Goal: Navigation & Orientation: Find specific page/section

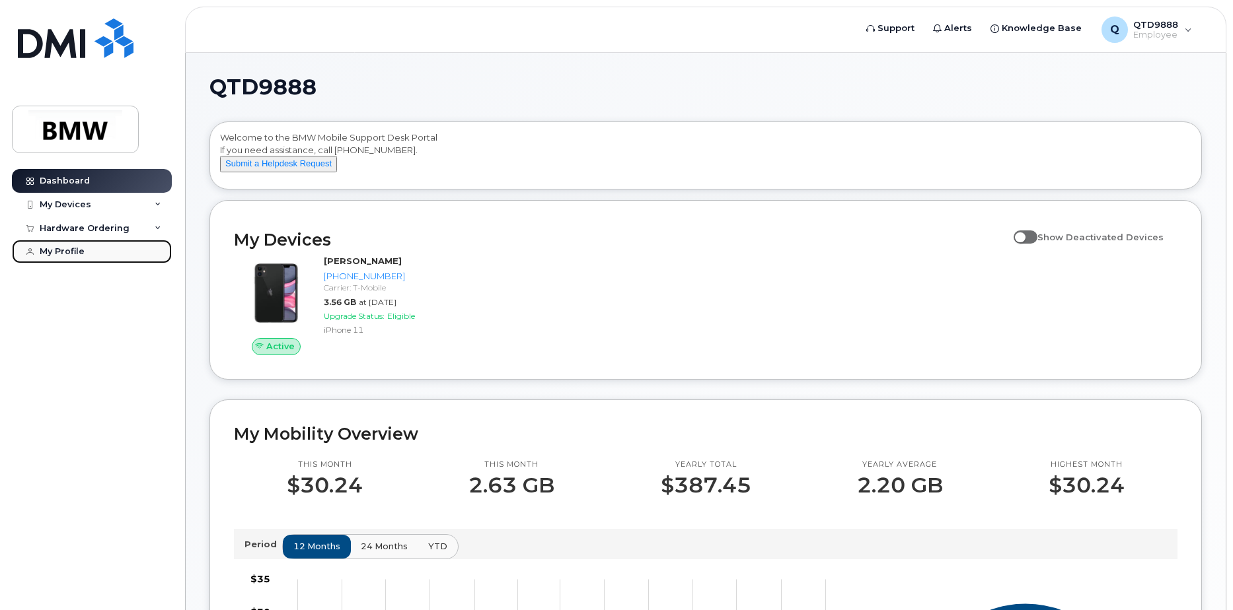
click at [72, 252] on div "My Profile" at bounding box center [62, 251] width 45 height 11
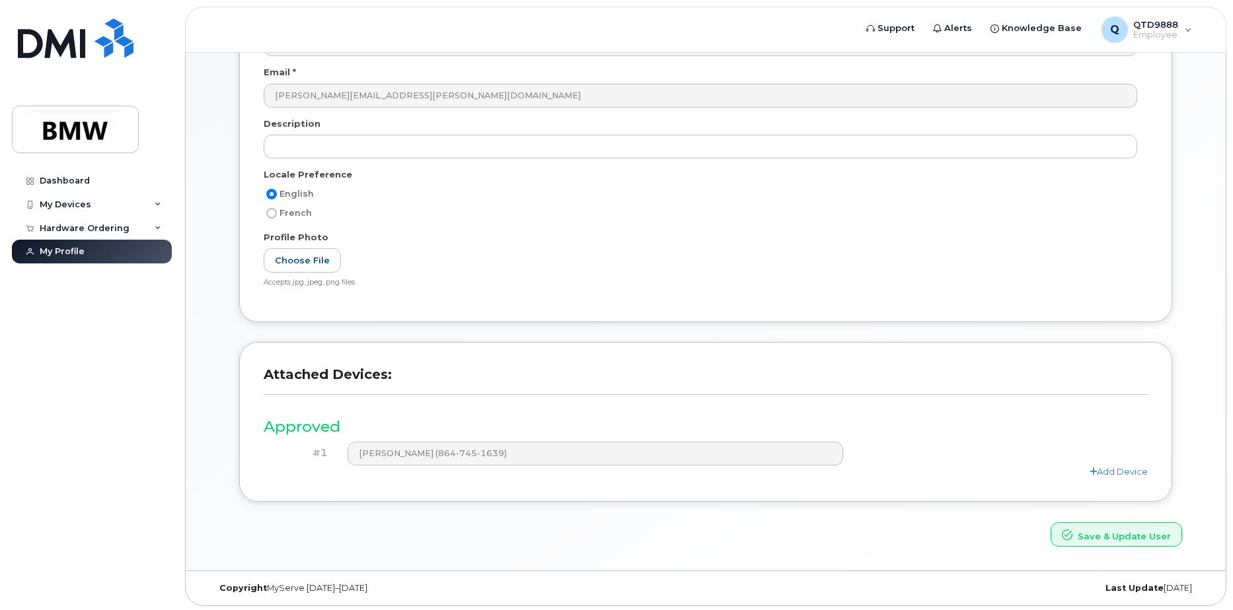
scroll to position [174, 0]
click at [68, 180] on div "Dashboard" at bounding box center [65, 181] width 50 height 11
